Goal: Task Accomplishment & Management: Use online tool/utility

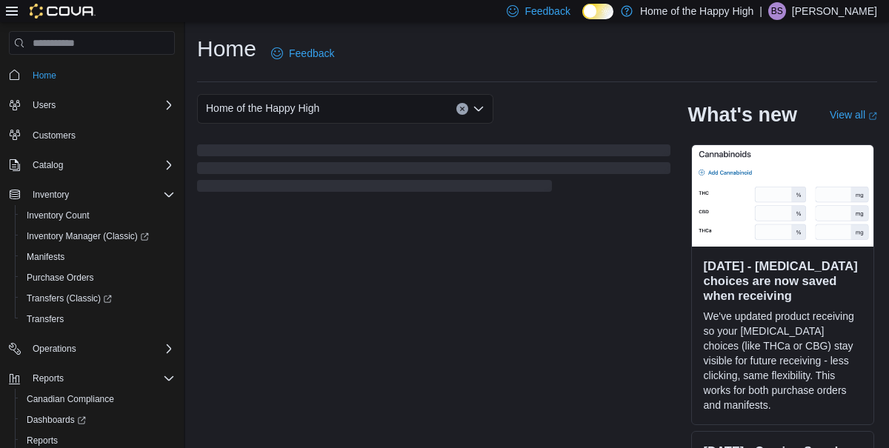
scroll to position [50, 0]
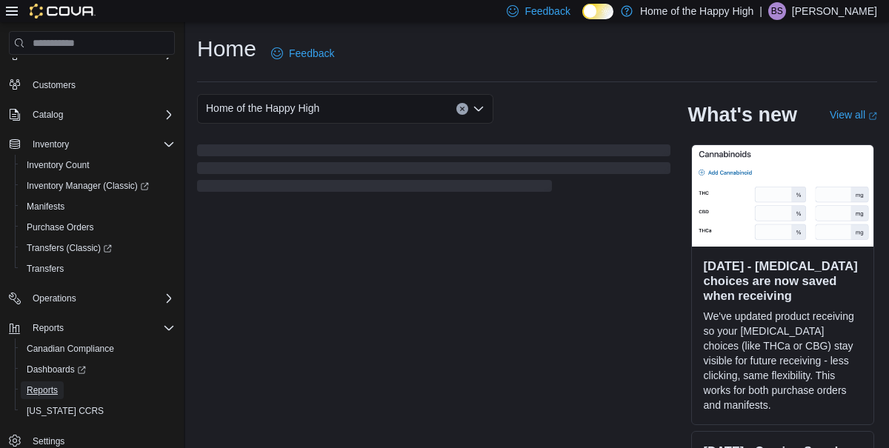
click at [56, 389] on span "Reports" at bounding box center [42, 390] width 31 height 12
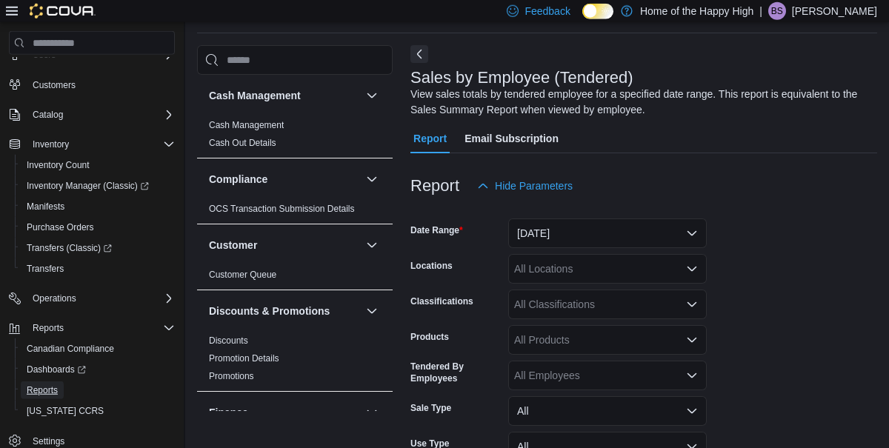
scroll to position [50, 0]
click at [601, 242] on button "[DATE]" at bounding box center [607, 233] width 198 height 30
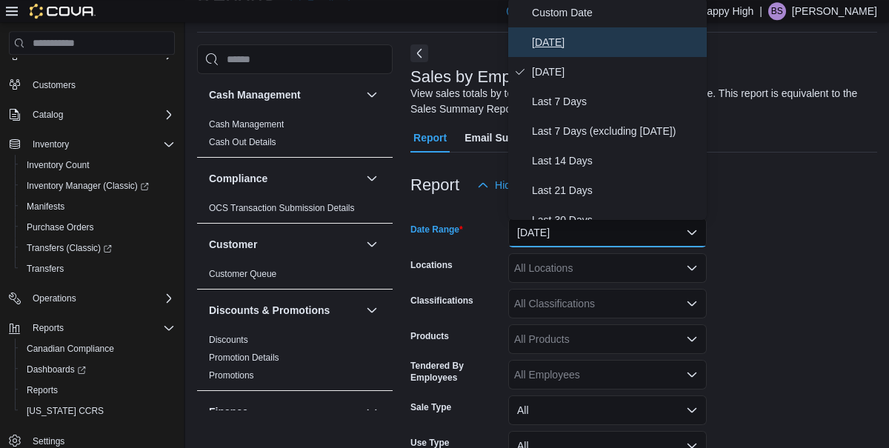
click at [542, 48] on span "[DATE]" at bounding box center [616, 42] width 169 height 18
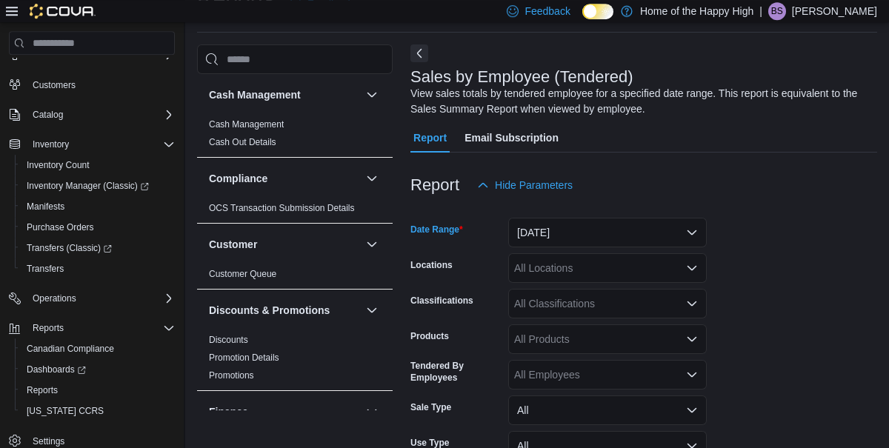
click at [567, 272] on div "All Locations" at bounding box center [607, 268] width 198 height 30
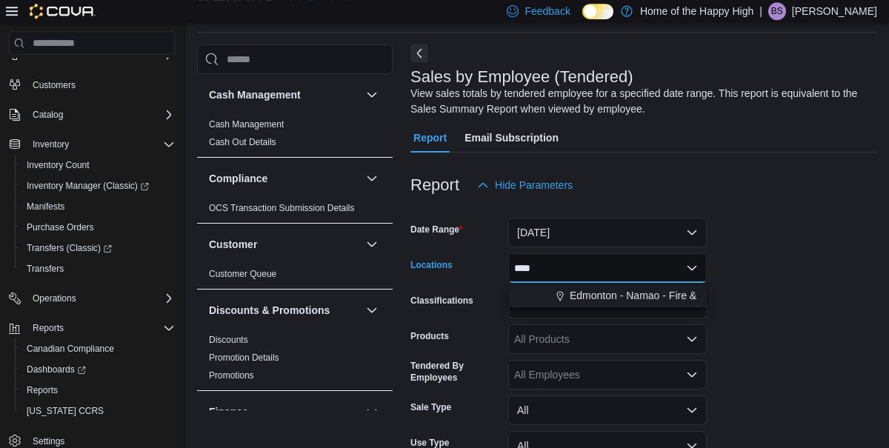
type input "****"
click at [614, 301] on span "Edmonton - Namao - Fire & Flower" at bounding box center [649, 295] width 161 height 15
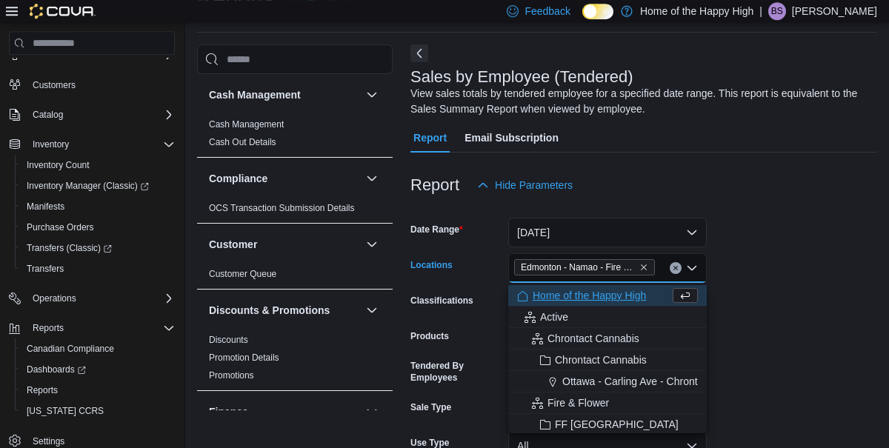
click at [777, 295] on form "Date Range [DATE] Locations [GEOGRAPHIC_DATA] - [GEOGRAPHIC_DATA] - Fire & Flow…" at bounding box center [643, 369] width 466 height 338
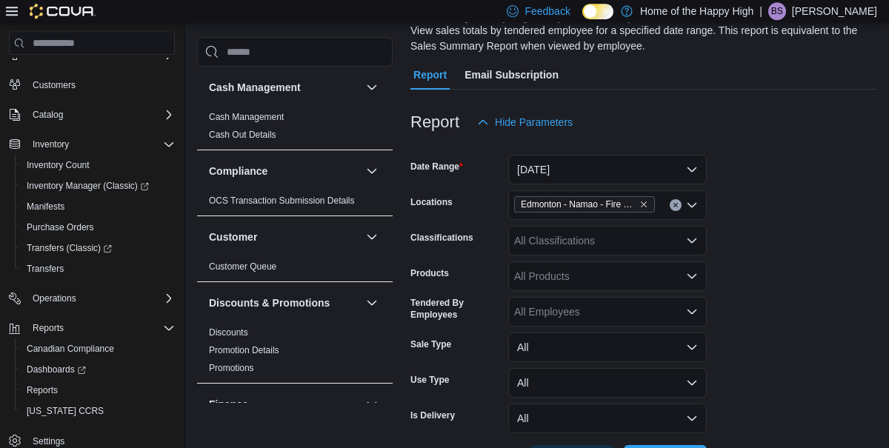
scroll to position [133, 0]
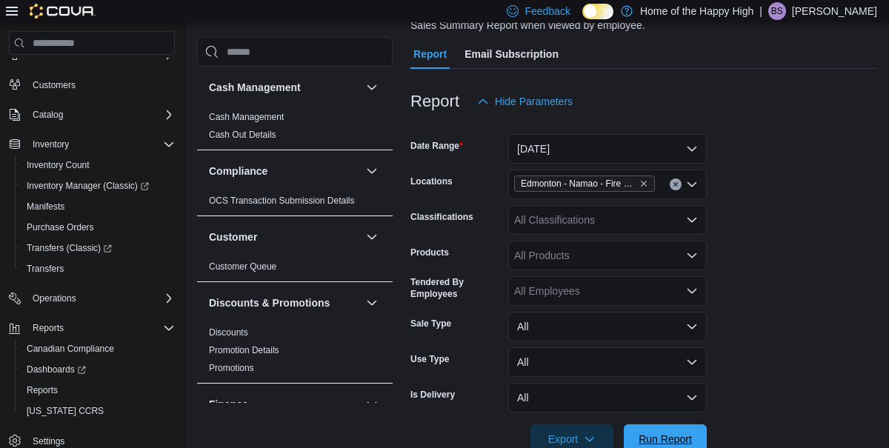
click at [670, 443] on span "Run Report" at bounding box center [664, 439] width 53 height 15
